Goal: Transaction & Acquisition: Obtain resource

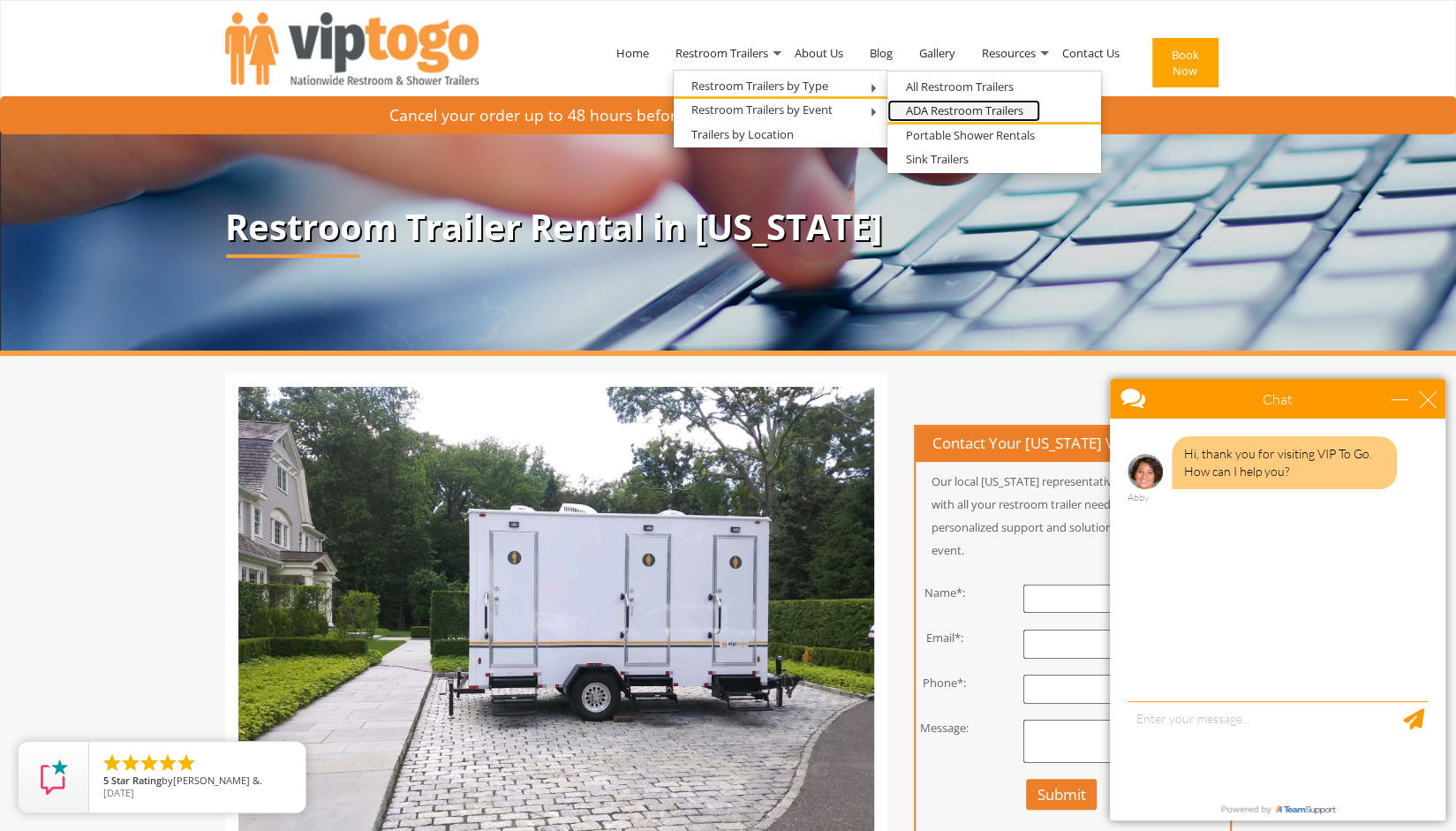
click at [942, 107] on link "ADA Restroom Trailers" at bounding box center [963, 111] width 152 height 22
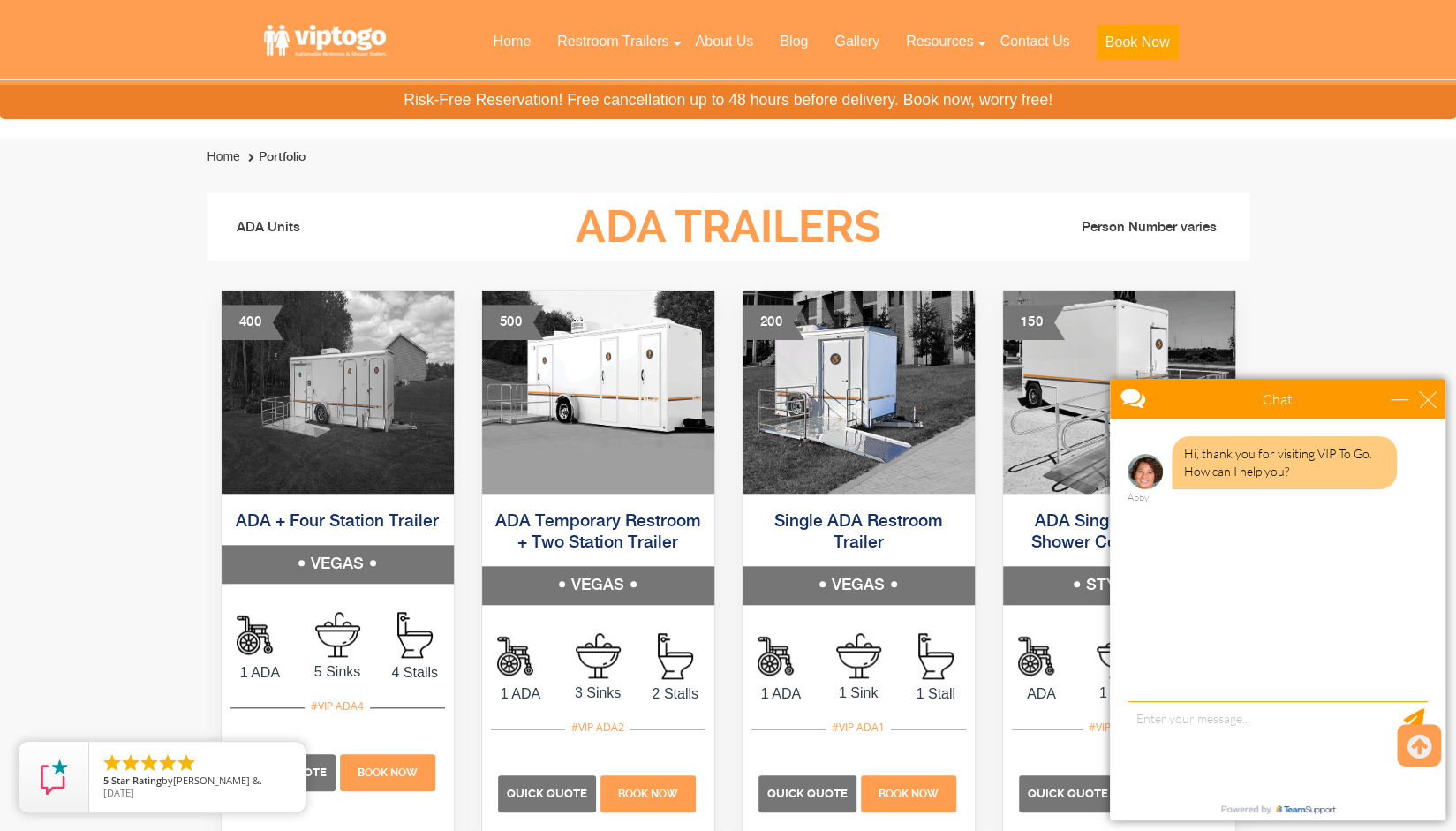
scroll to position [815, 0]
click at [607, 433] on img at bounding box center [598, 392] width 232 height 203
click at [382, 400] on img at bounding box center [338, 392] width 232 height 203
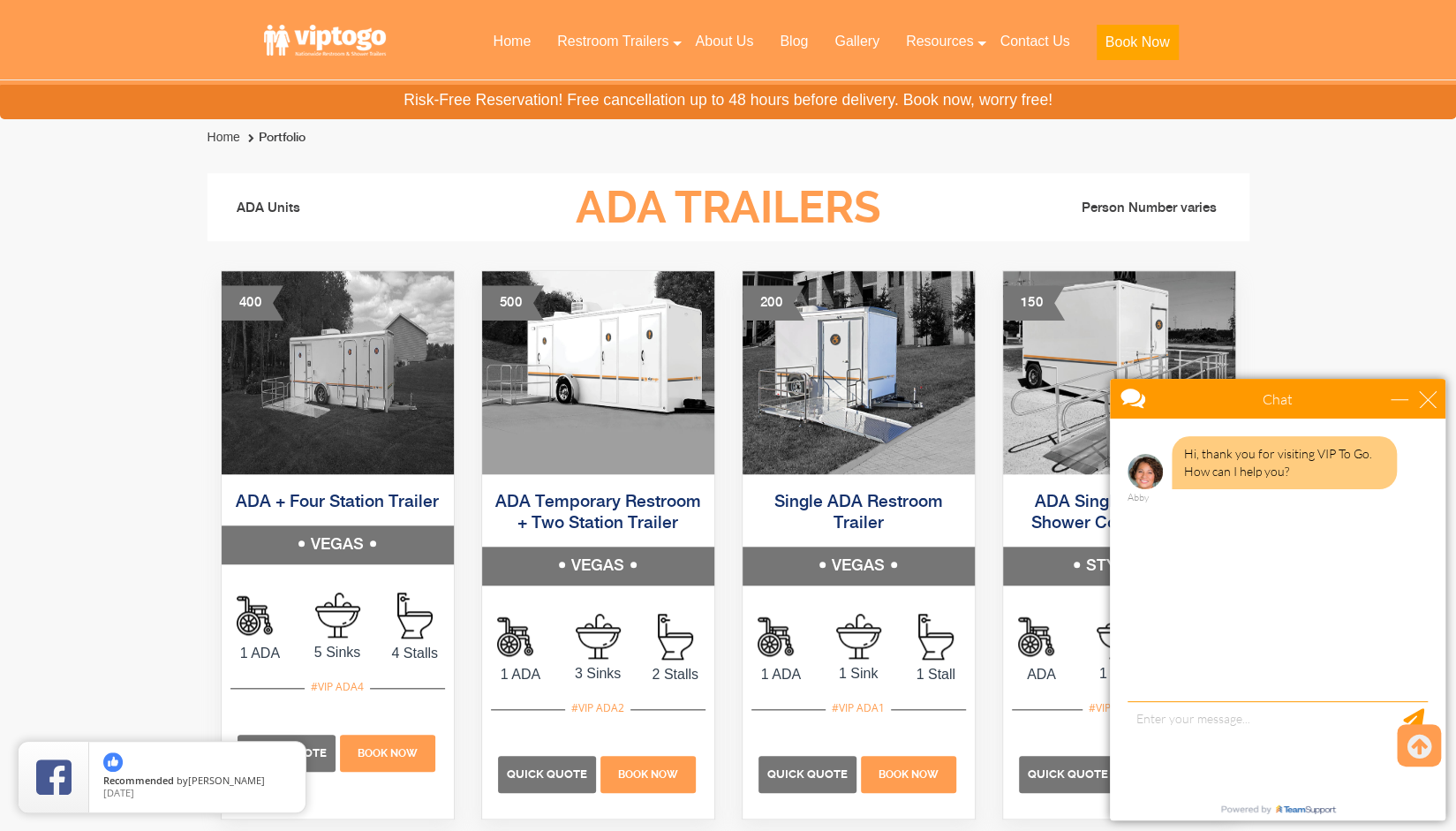
scroll to position [837, 0]
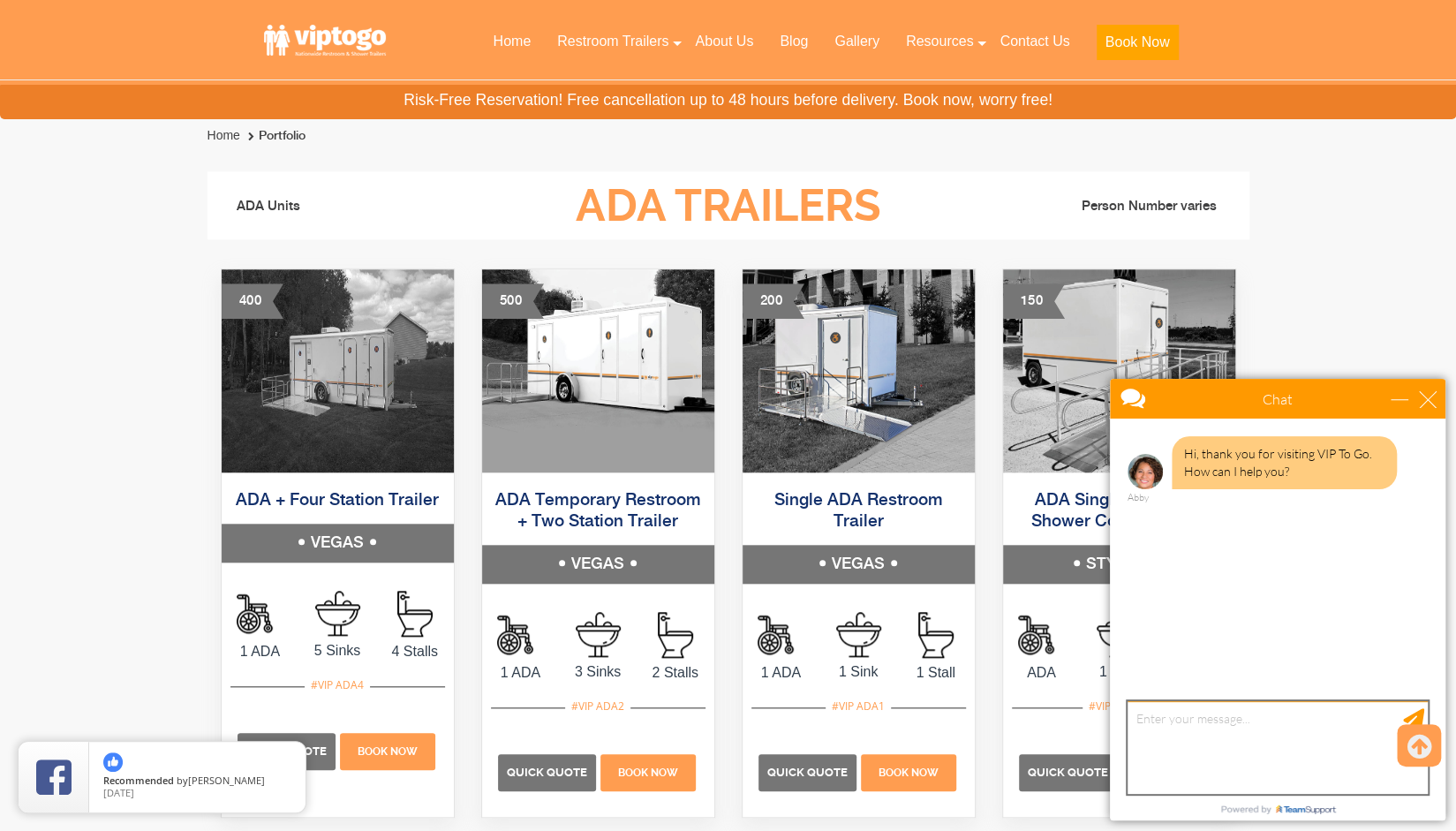
click at [1207, 736] on textarea "type your message" at bounding box center [1277, 747] width 300 height 93
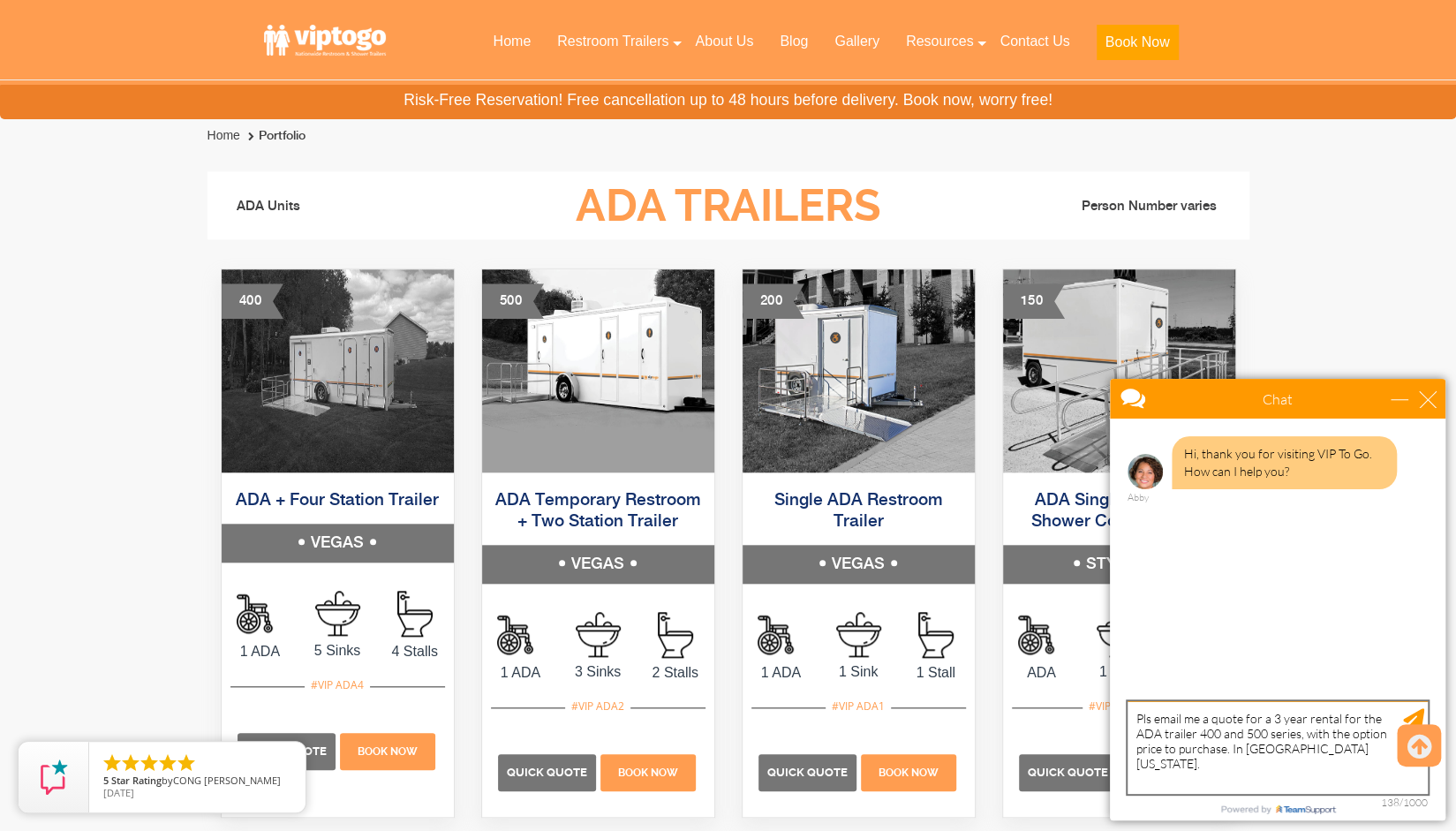
type textarea "Pls email me a quote for a 3 year rental for the ADA trailer 400 and 500 series…"
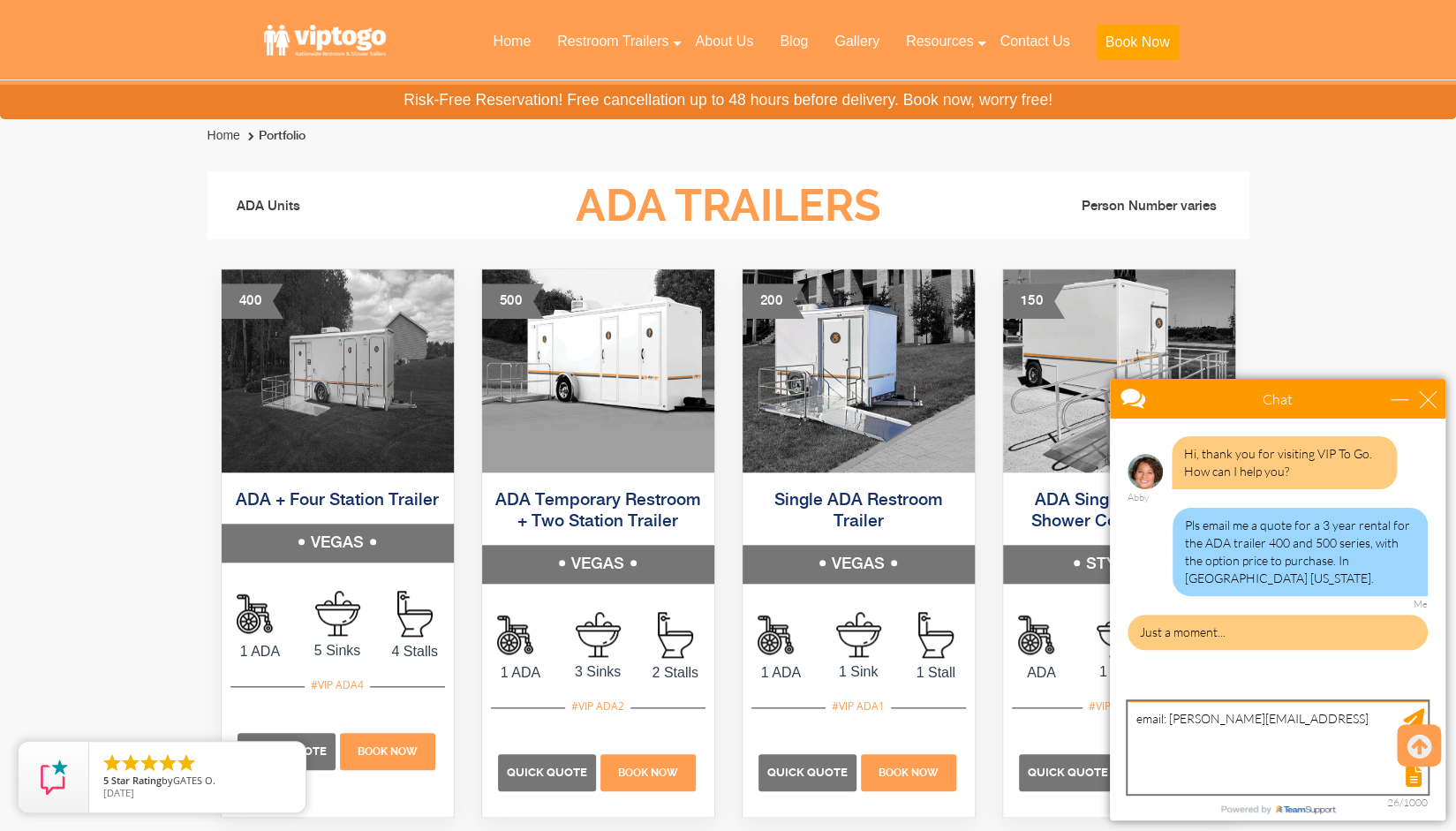
type textarea "email: [PERSON_NAME][EMAIL_ADDRESS][DOMAIN_NAME]"
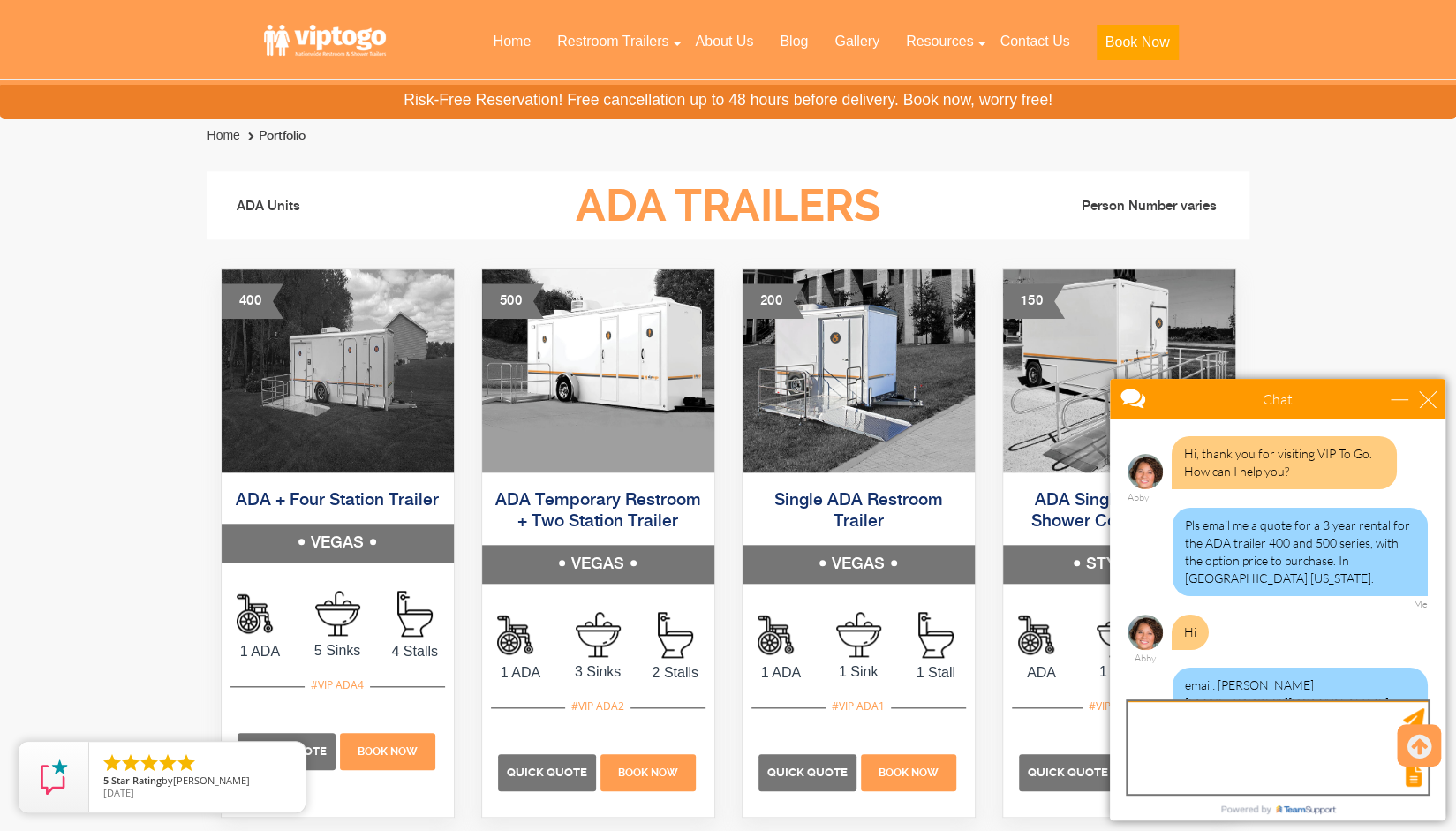
scroll to position [16, 0]
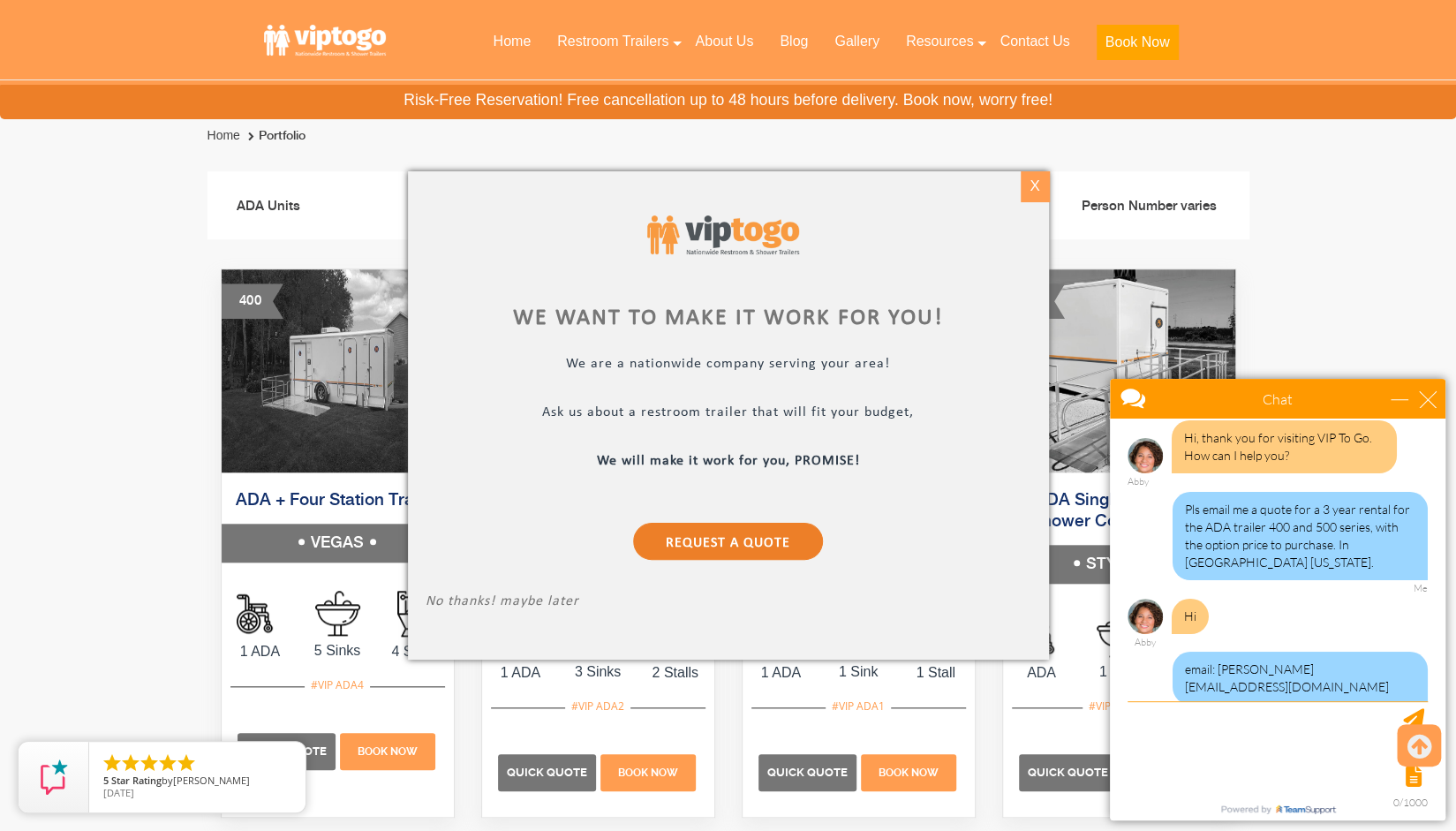
click at [1037, 186] on div "X" at bounding box center [1034, 186] width 27 height 30
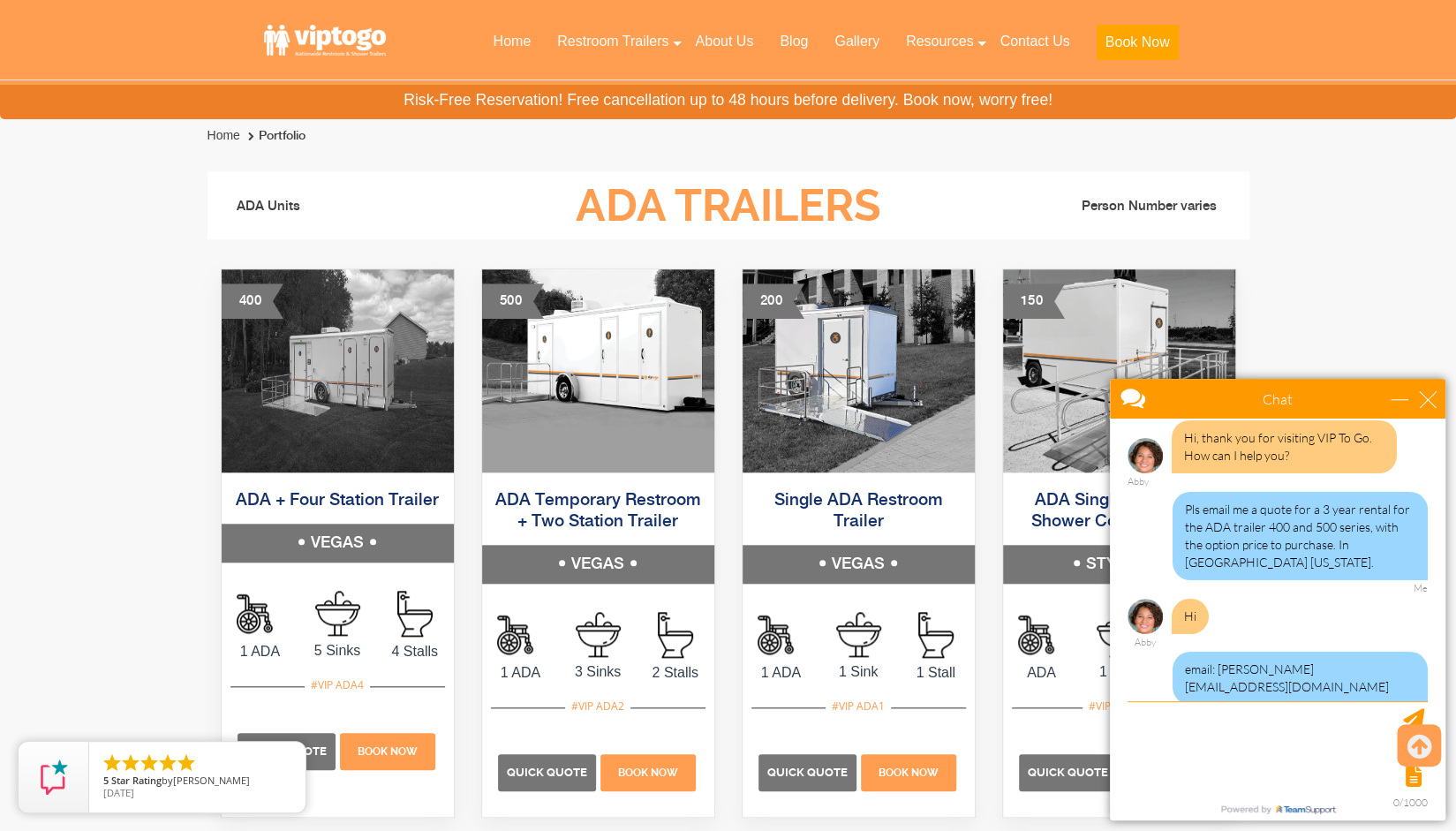
scroll to position [69, 0]
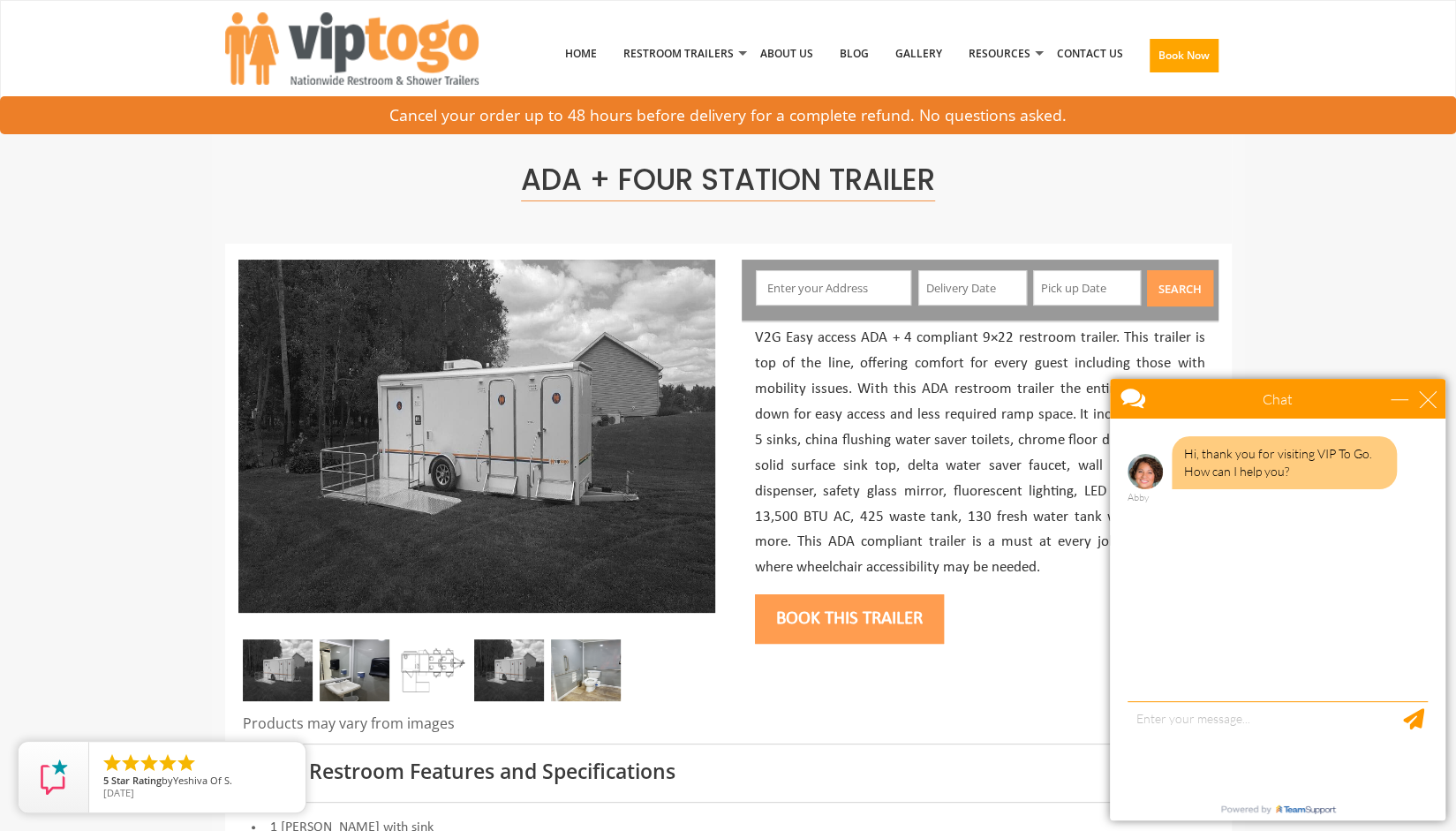
click at [435, 662] on img at bounding box center [432, 670] width 70 height 62
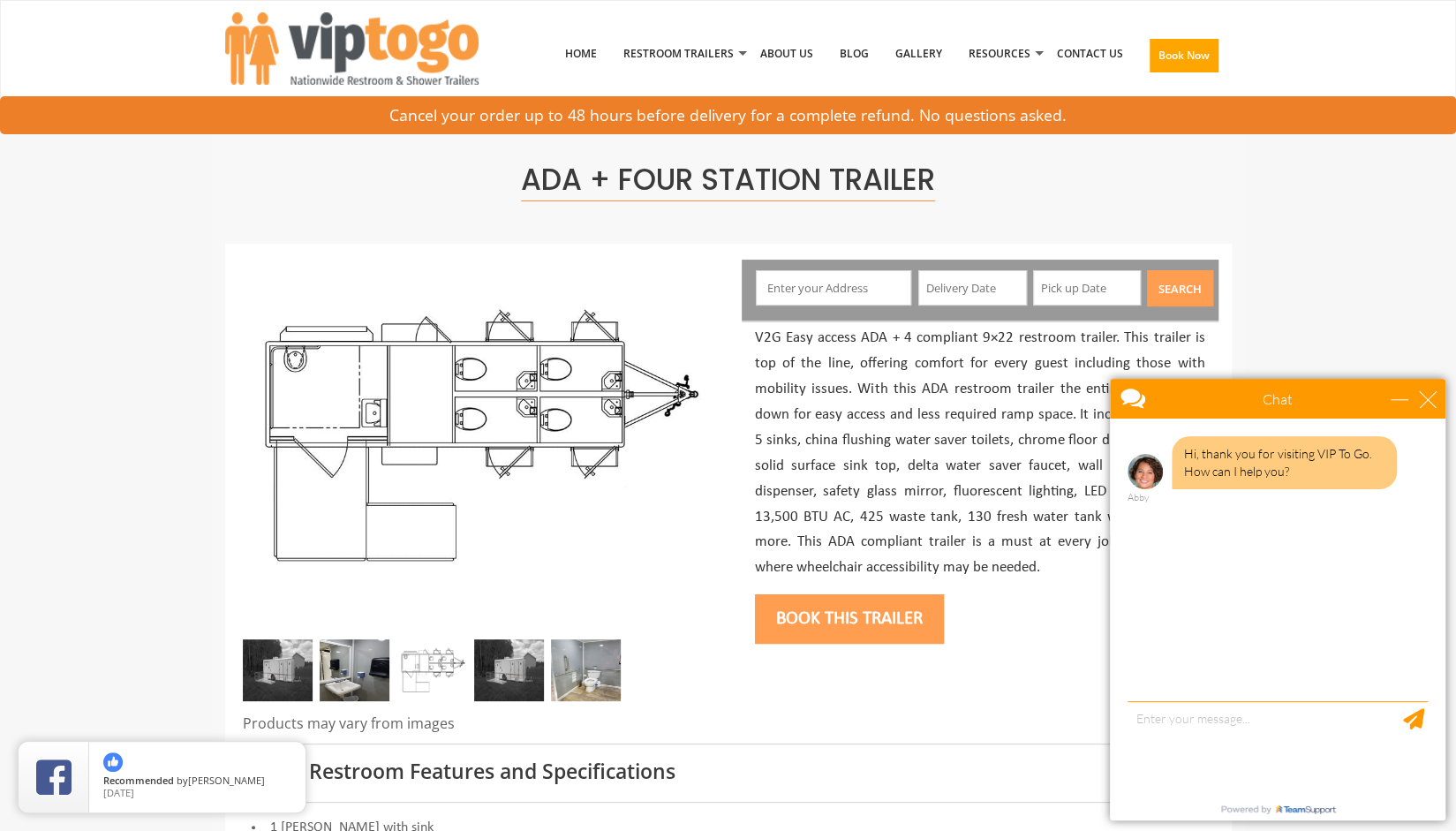
click at [293, 673] on img at bounding box center [278, 670] width 70 height 62
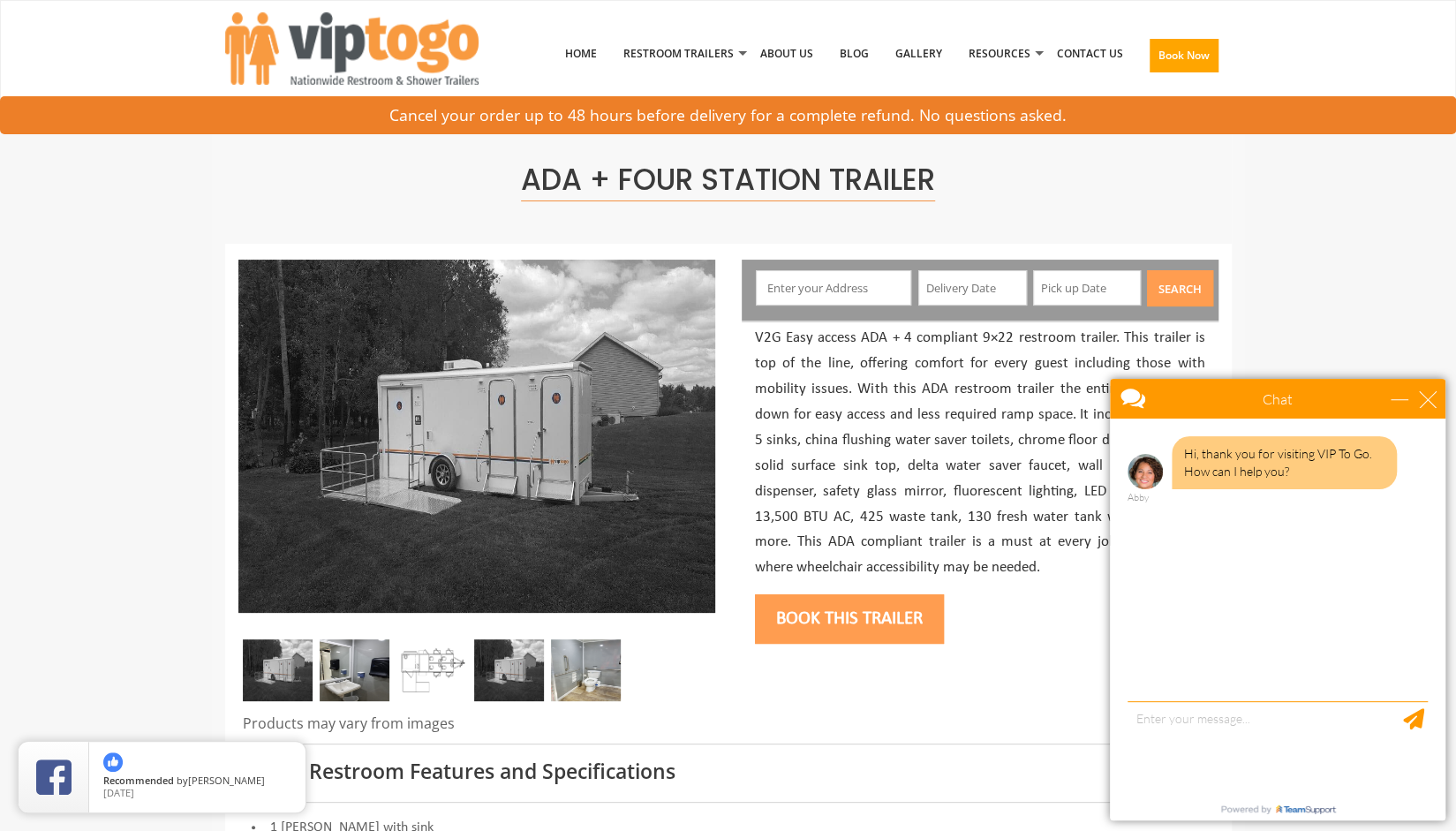
click at [325, 675] on img at bounding box center [354, 670] width 70 height 62
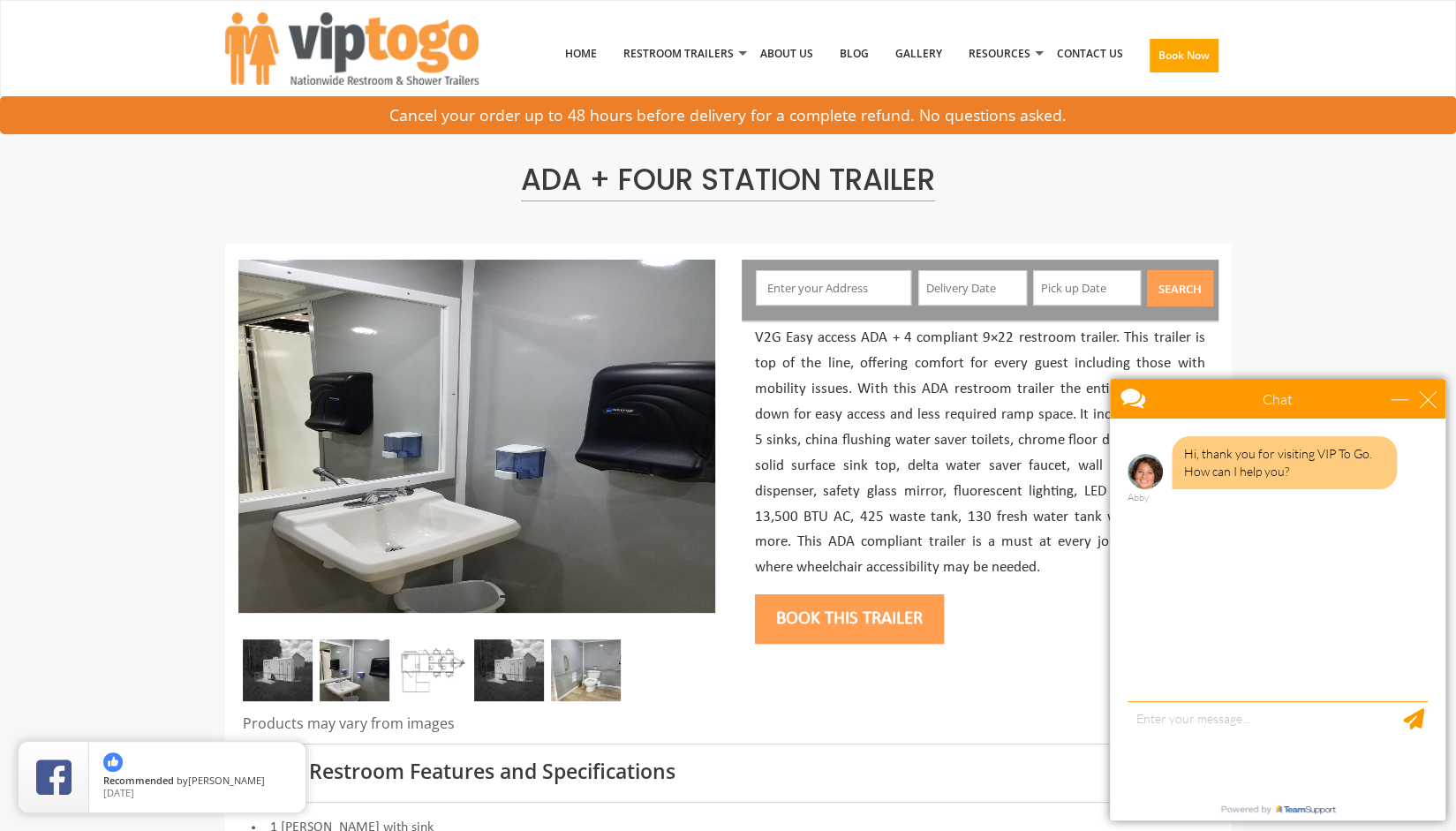
click at [580, 674] on img at bounding box center [585, 670] width 70 height 62
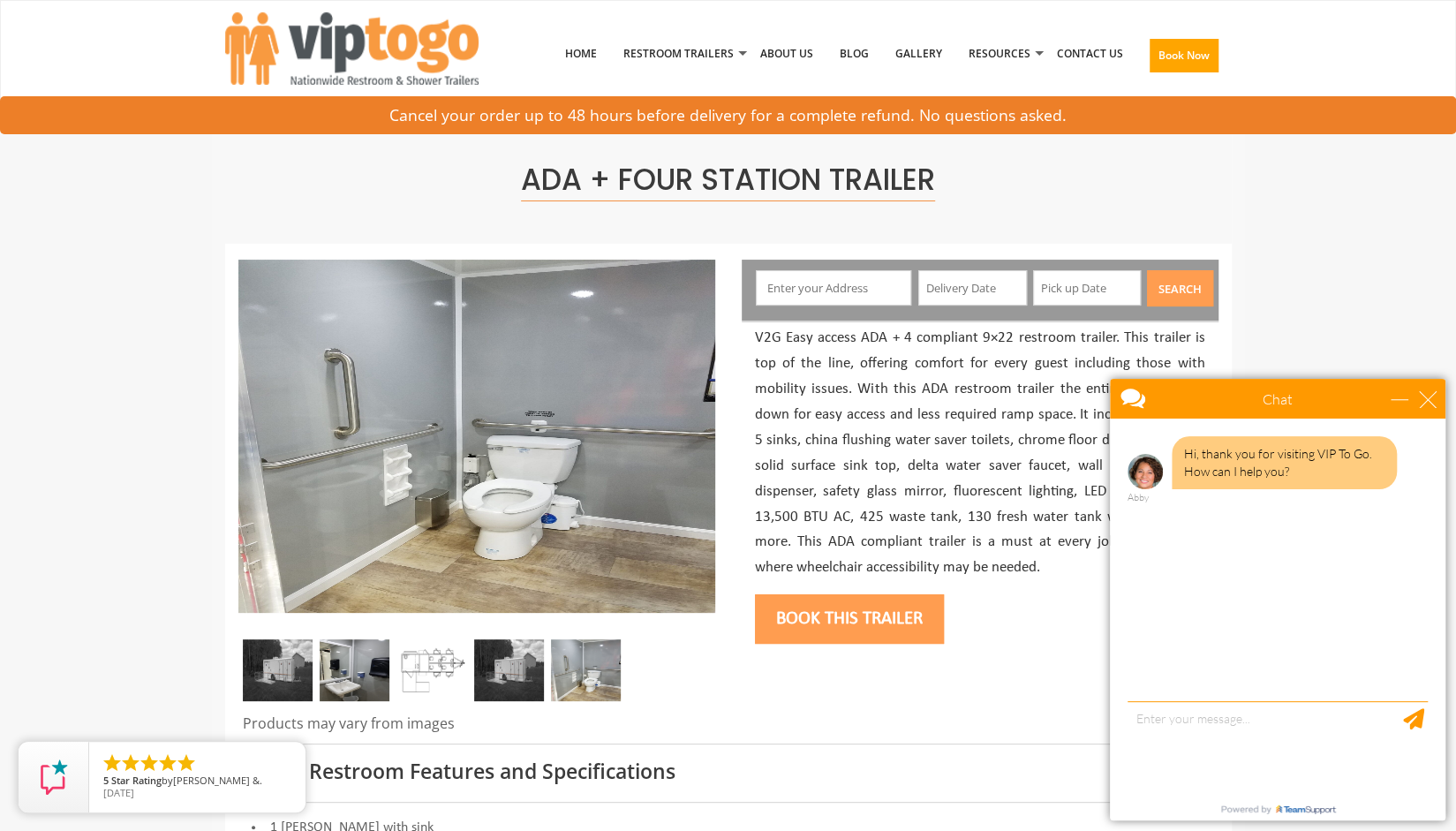
click at [299, 659] on img at bounding box center [278, 670] width 70 height 62
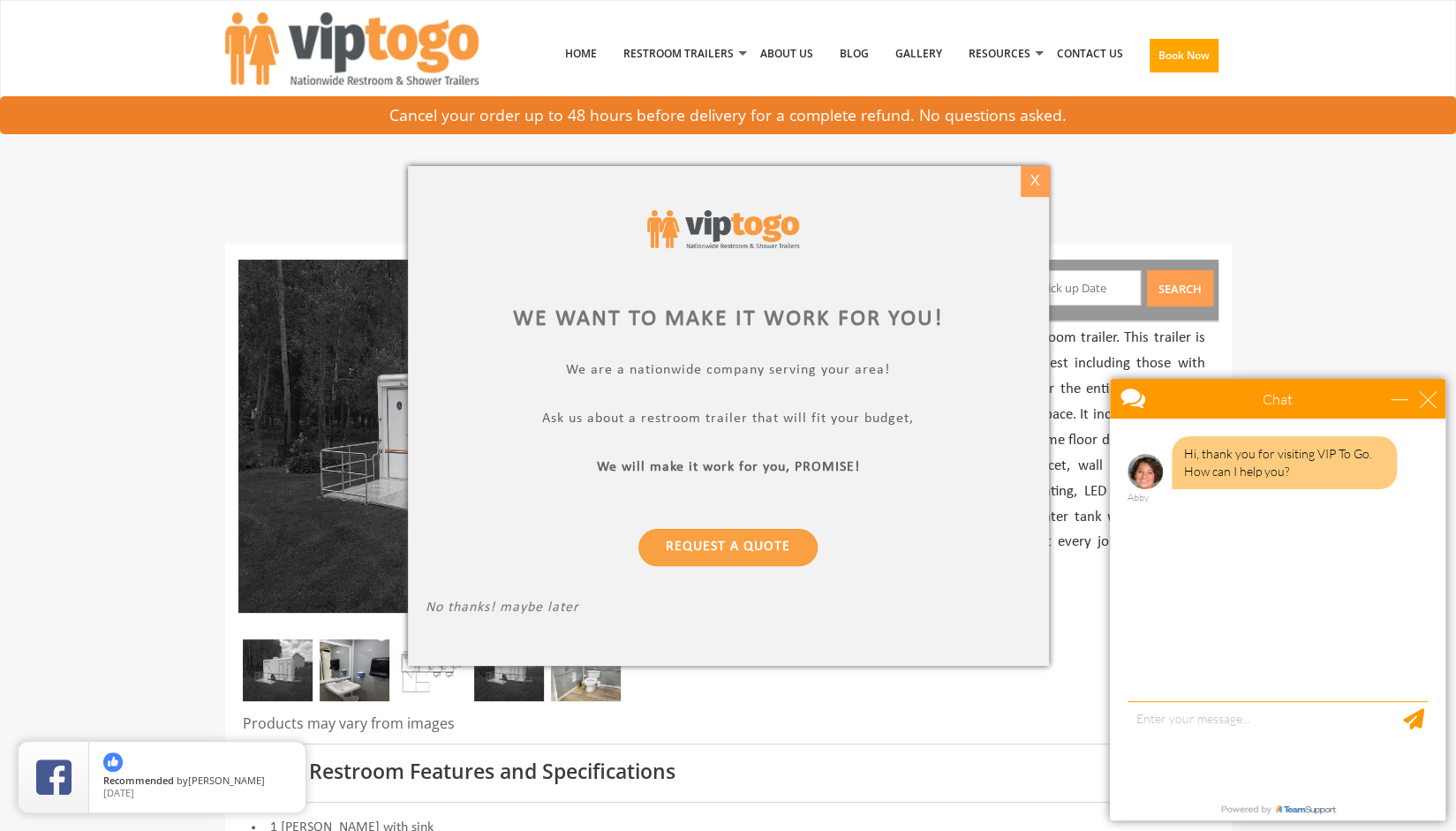
click at [1028, 182] on div "X" at bounding box center [1034, 181] width 27 height 30
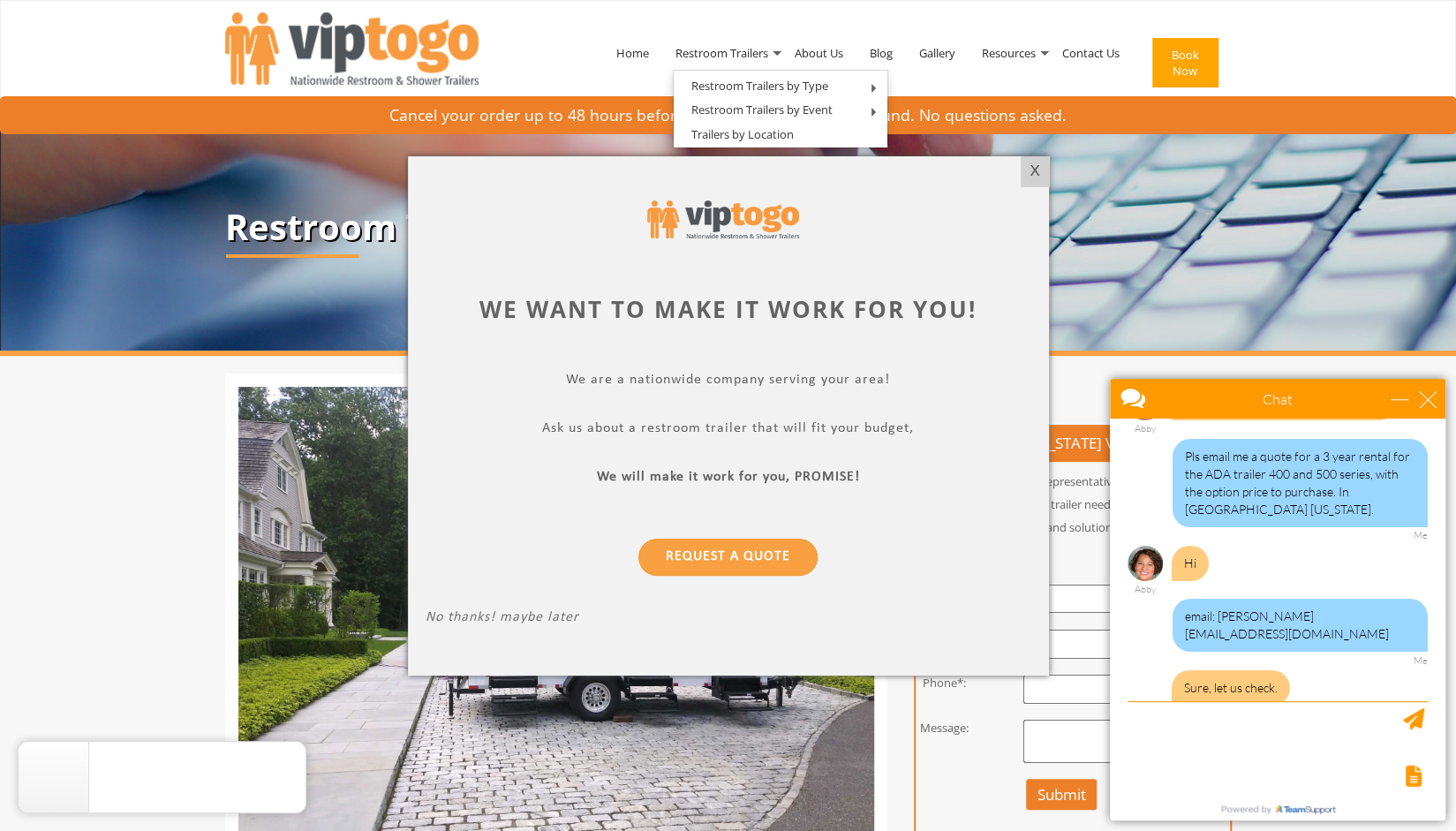
scroll to position [149, 0]
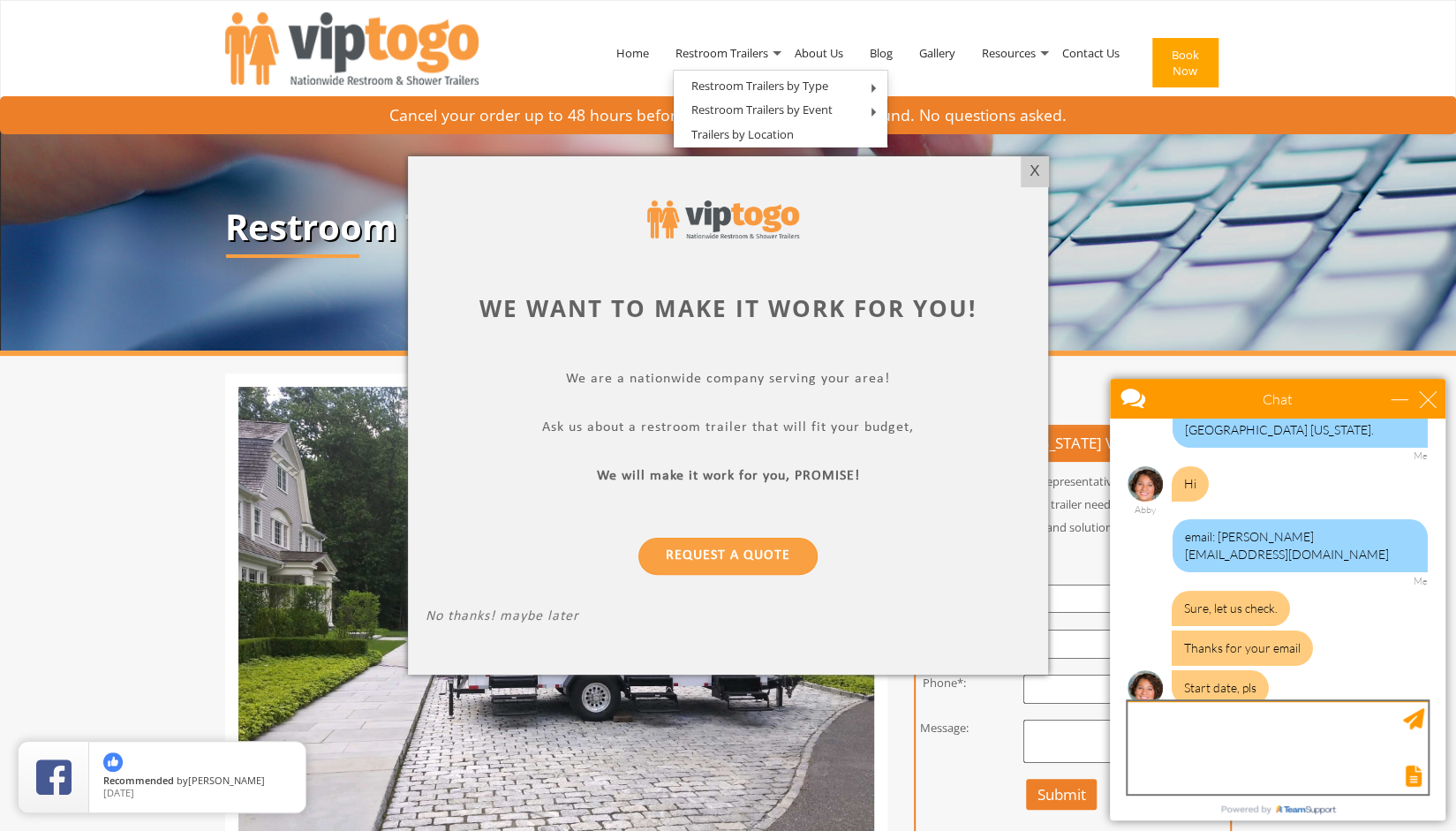
click at [1172, 746] on textarea "type your message" at bounding box center [1277, 747] width 300 height 93
type textarea "Q"
type textarea "[DATE]"
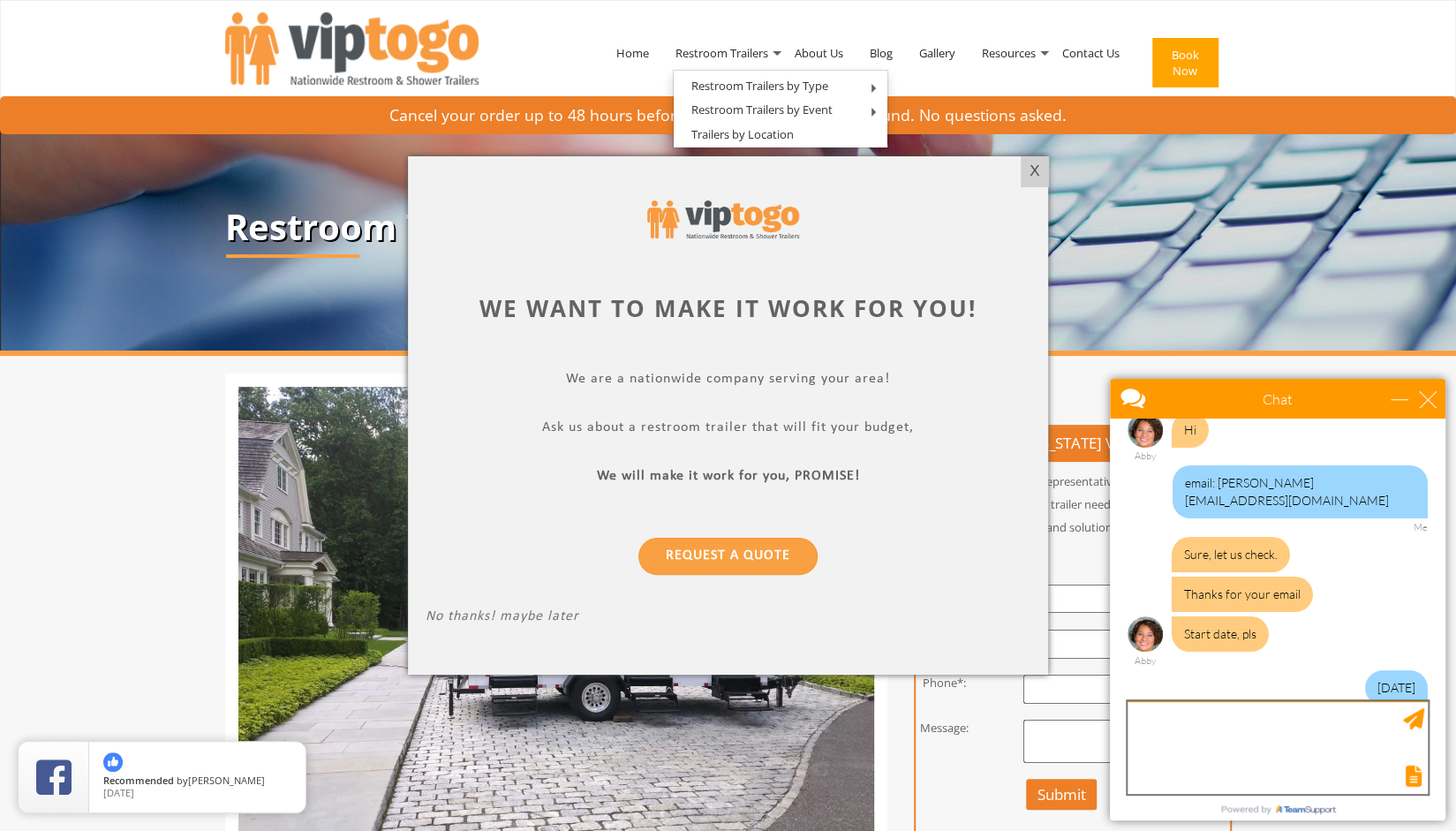
scroll to position [313, 0]
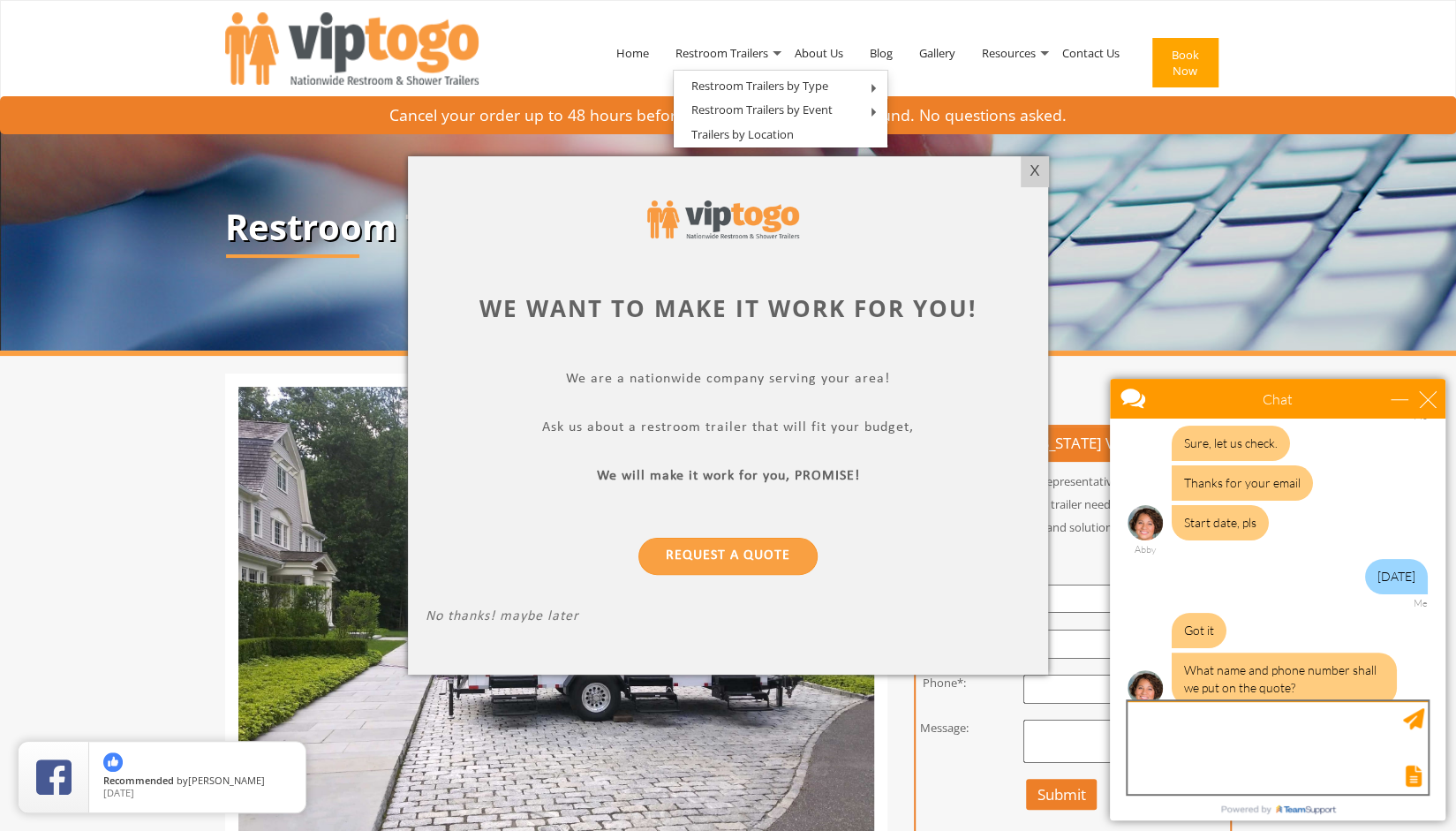
click at [1200, 751] on textarea "type your message" at bounding box center [1277, 747] width 300 height 93
type textarea "[PERSON_NAME], and just the email pls."
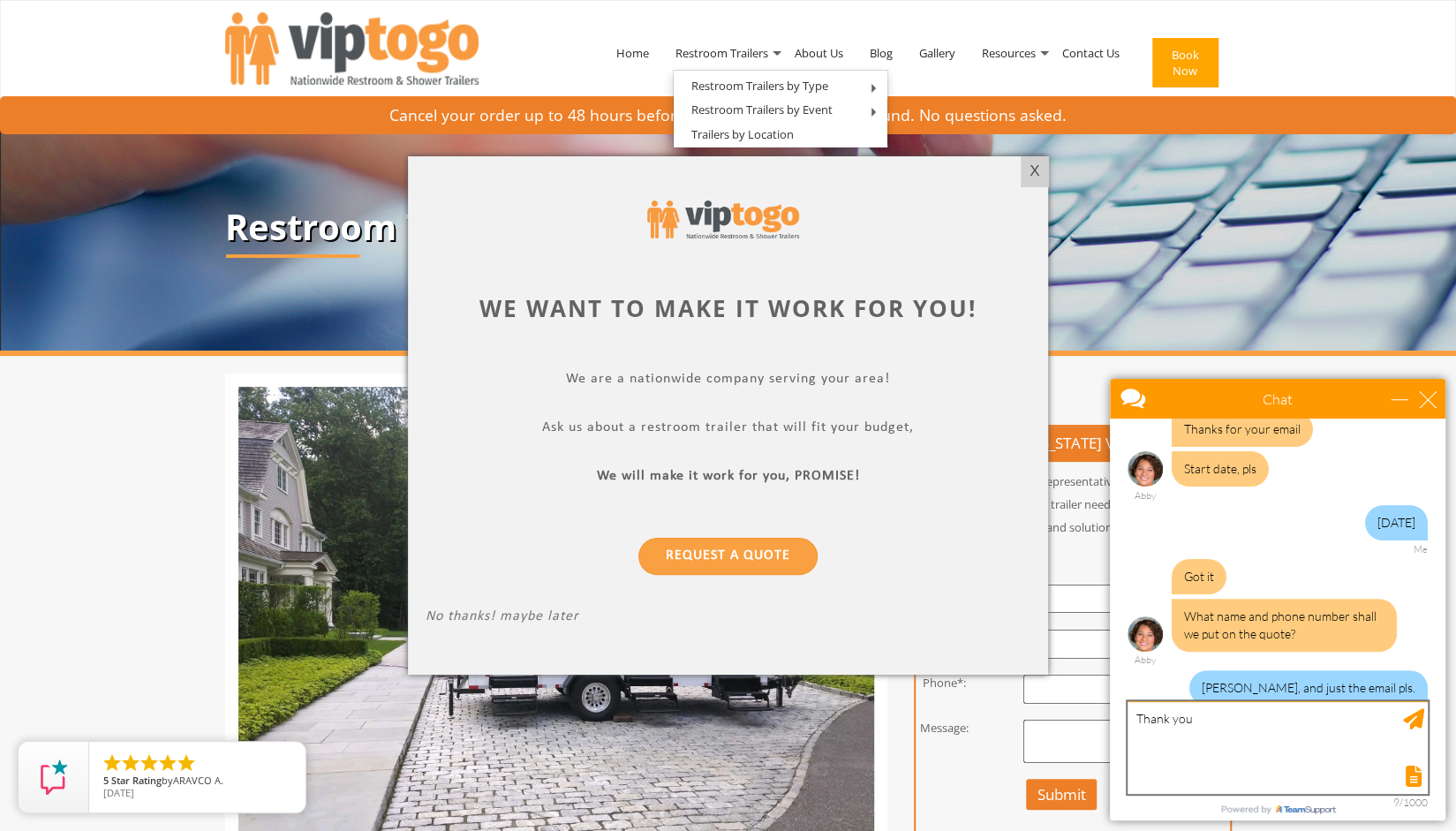
type textarea "Thank you!"
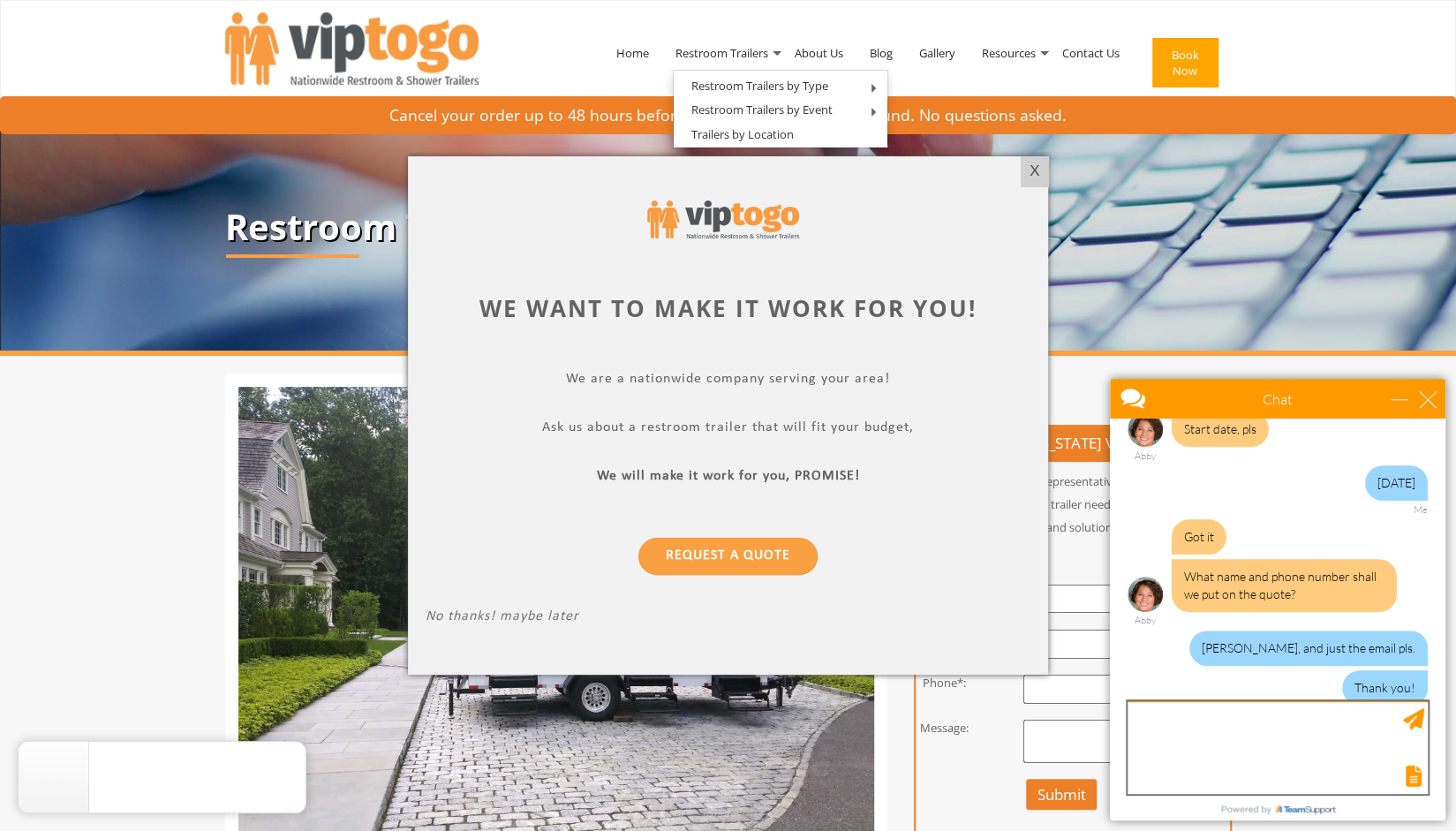
scroll to position [407, 0]
